Goal: Navigation & Orientation: Go to known website

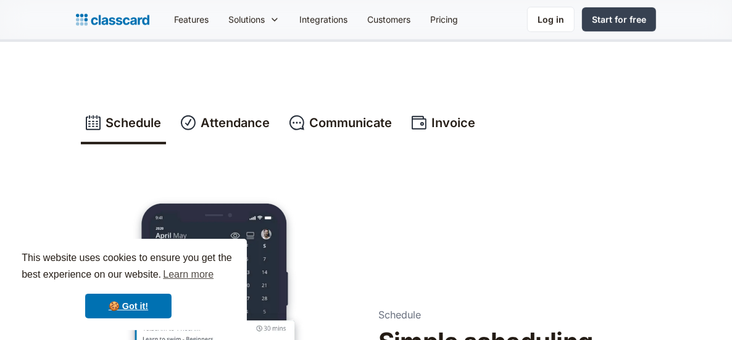
scroll to position [62, 0]
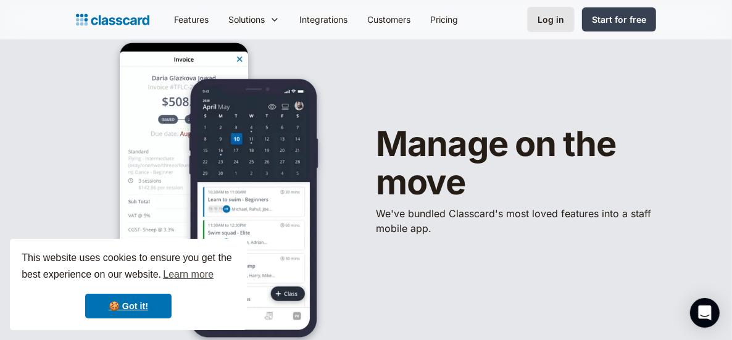
click at [554, 25] on div "Log in" at bounding box center [550, 19] width 27 height 13
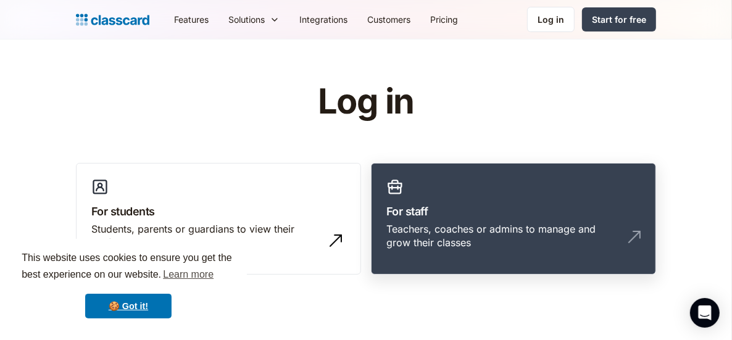
click at [495, 222] on div "Teachers, coaches or admins to manage and grow their classes" at bounding box center [500, 236] width 229 height 28
